Goal: Information Seeking & Learning: Learn about a topic

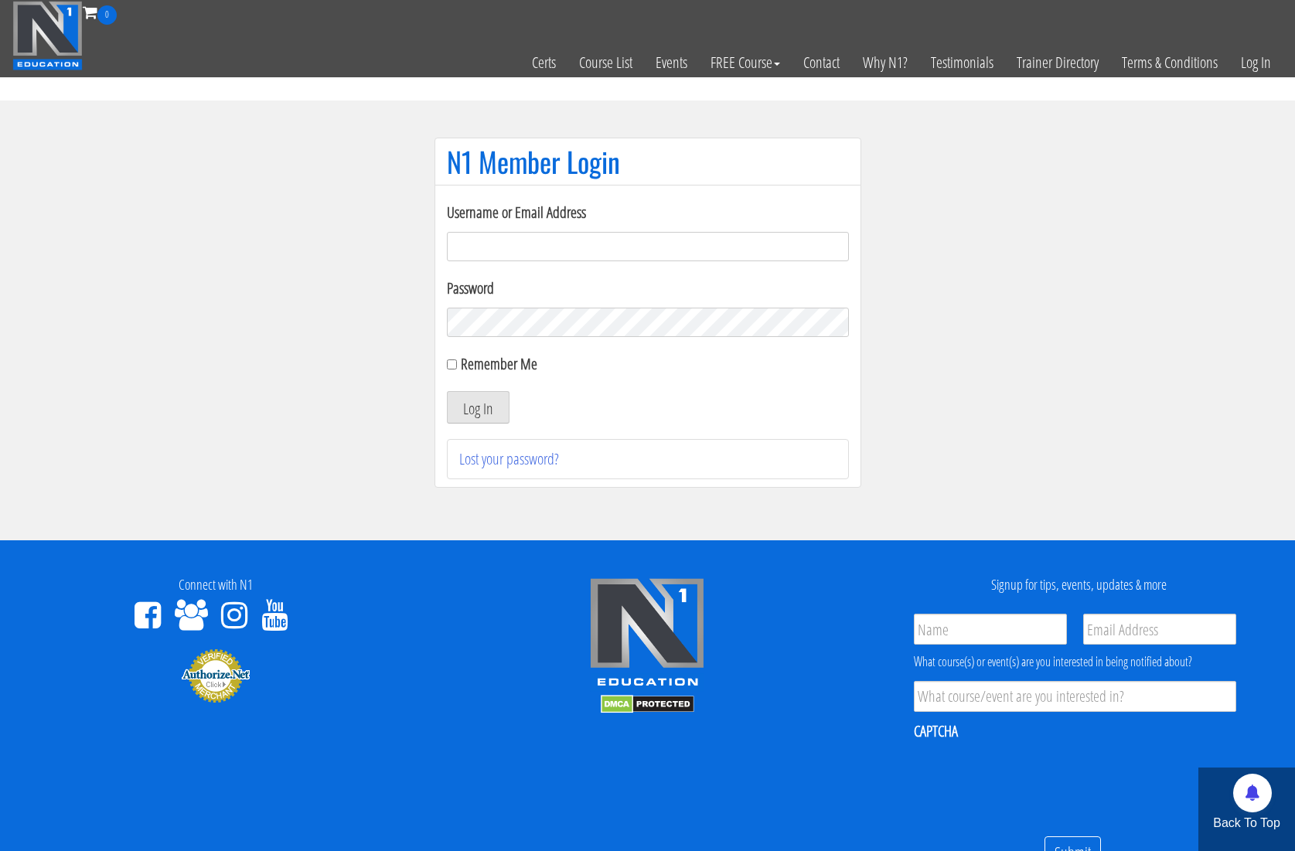
type input "kortney.[PERSON_NAME]-2815"
click at [478, 401] on button "Log In" at bounding box center [478, 407] width 63 height 32
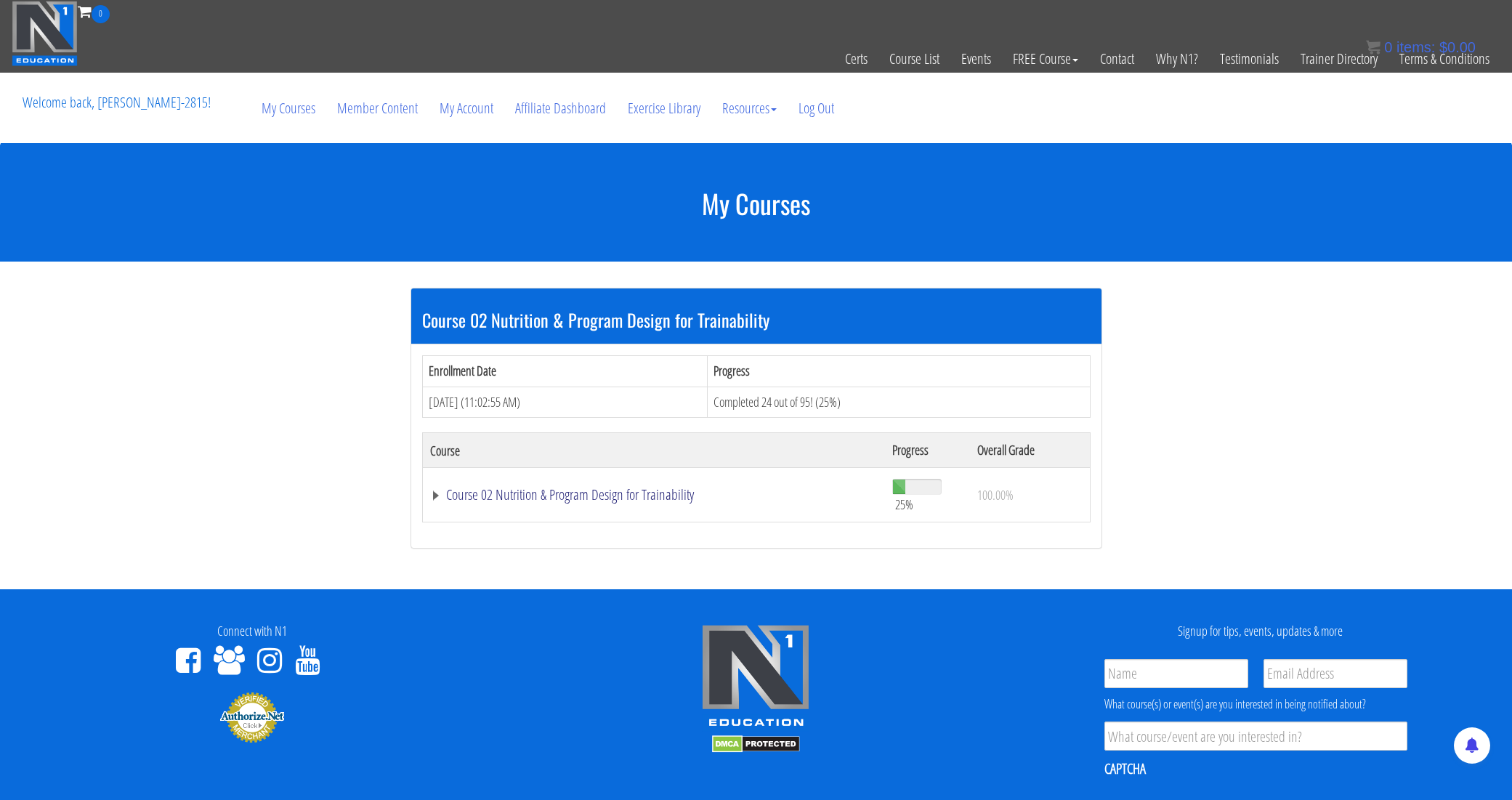
click at [473, 493] on link "Course 02 Nutrition & Program Design for Trainability" at bounding box center [654, 494] width 448 height 14
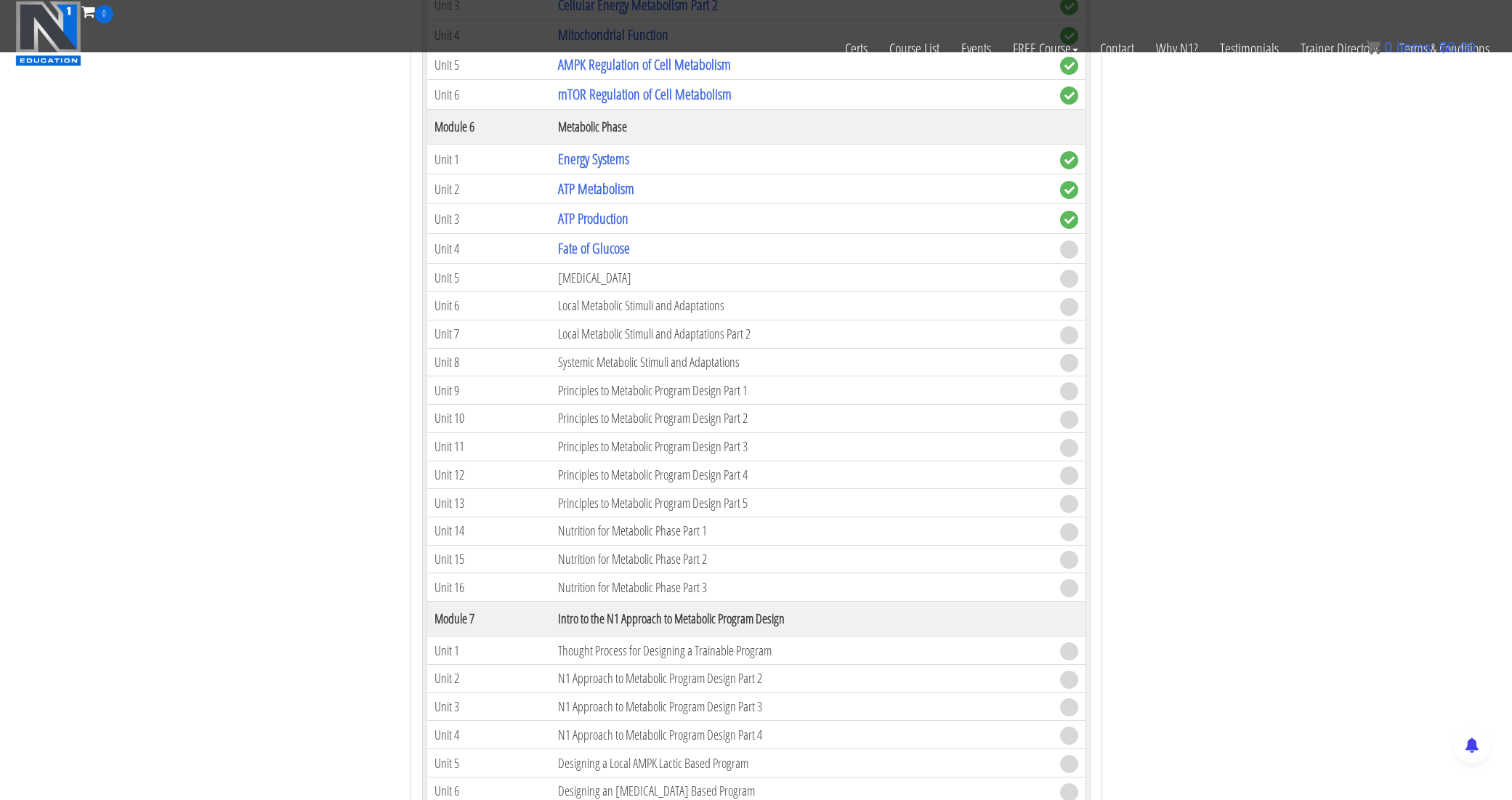
scroll to position [1118, 0]
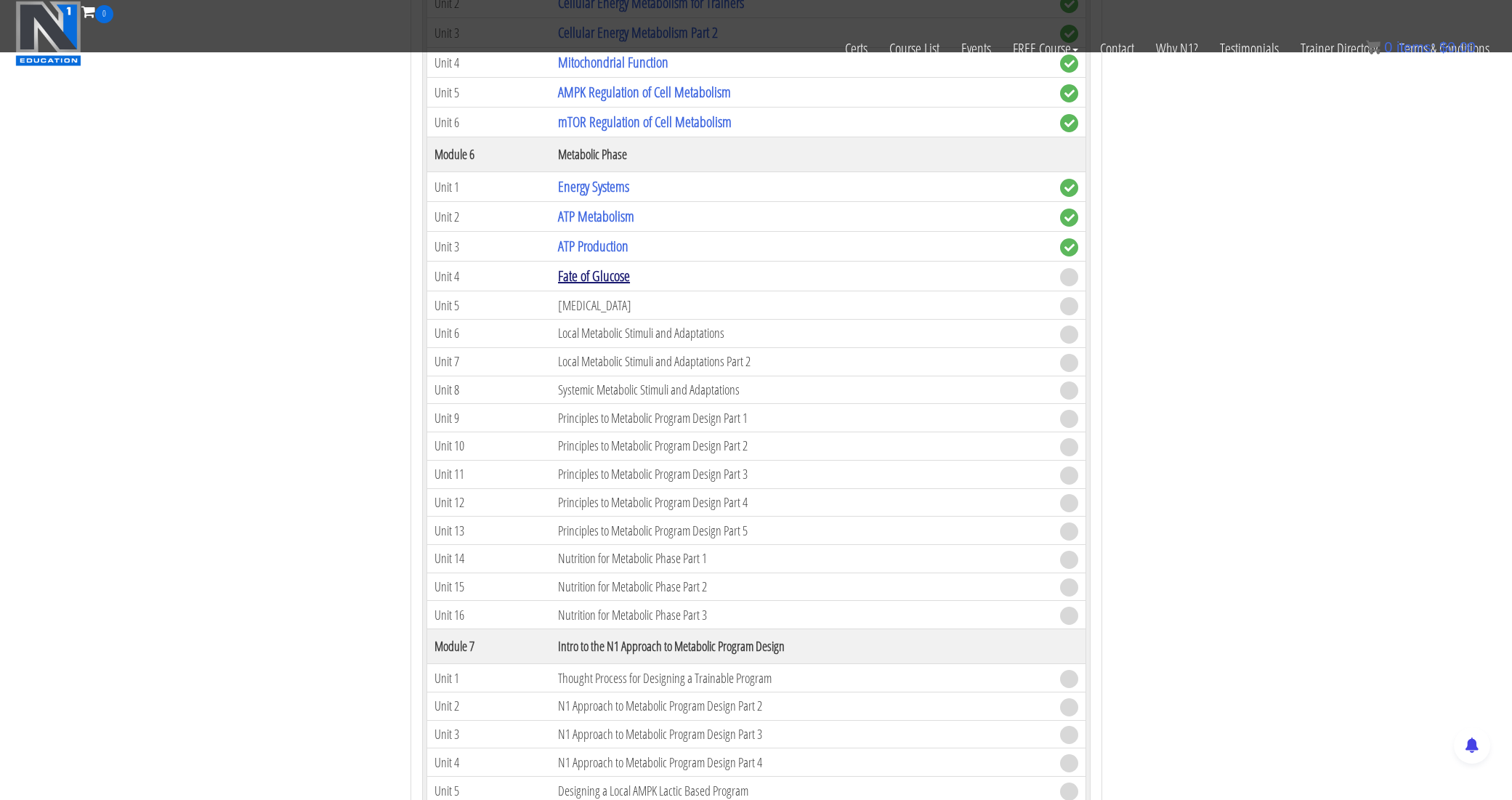
click at [605, 277] on link "Fate of Glucose" at bounding box center [594, 275] width 72 height 20
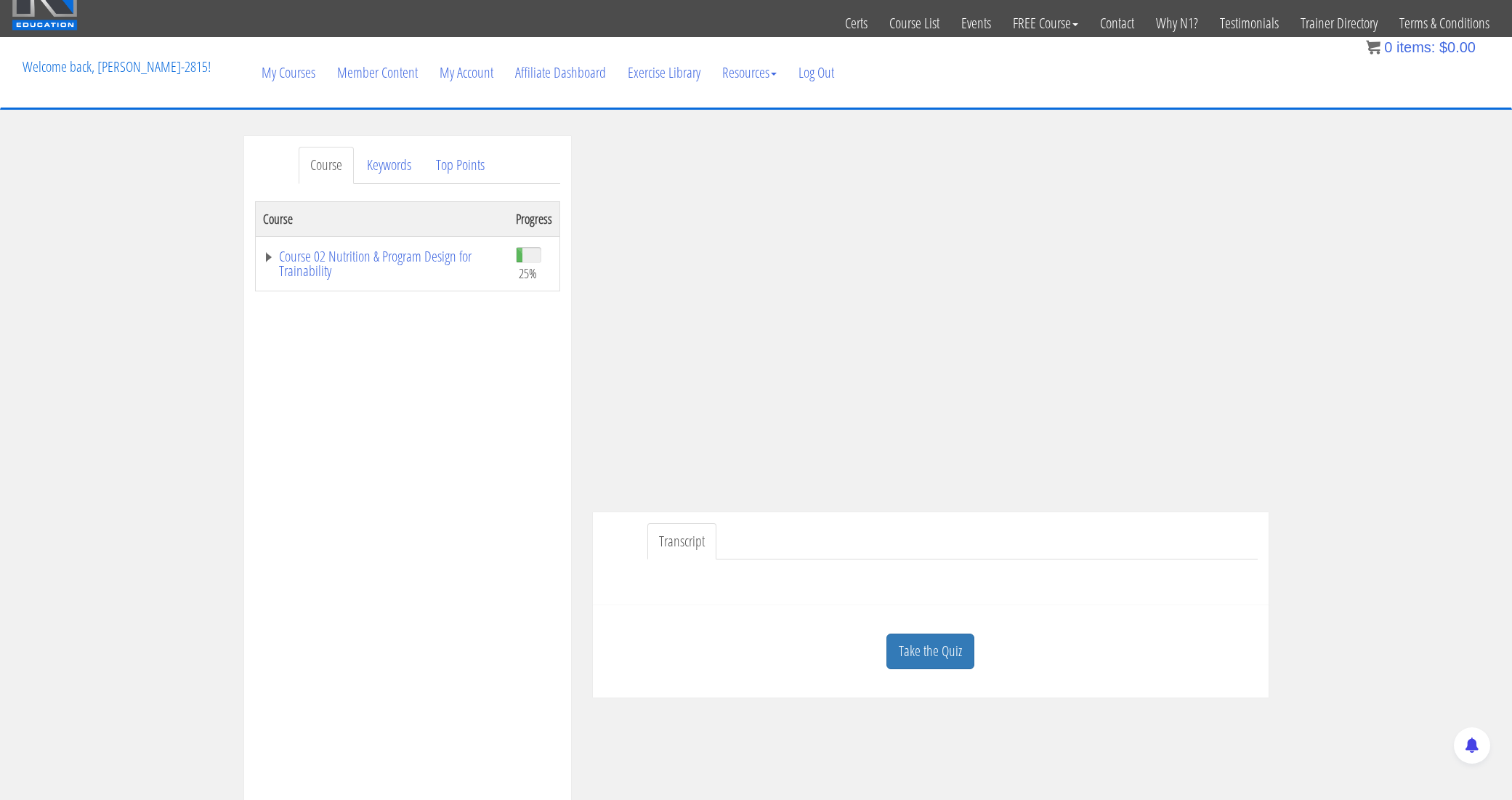
scroll to position [43, 0]
